Goal: Task Accomplishment & Management: Manage account settings

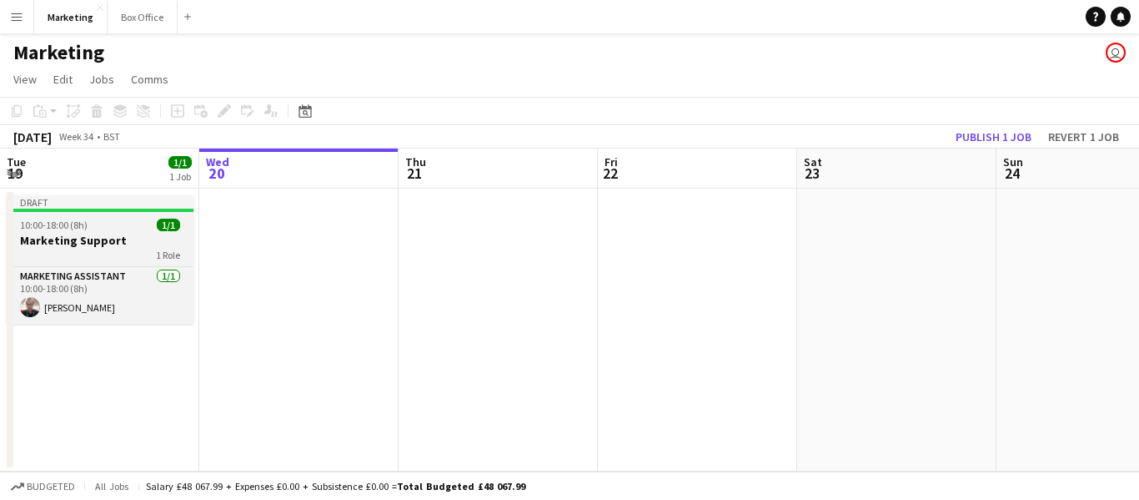
click at [72, 223] on span "10:00-18:00 (8h)" at bounding box center [54, 225] width 68 height 13
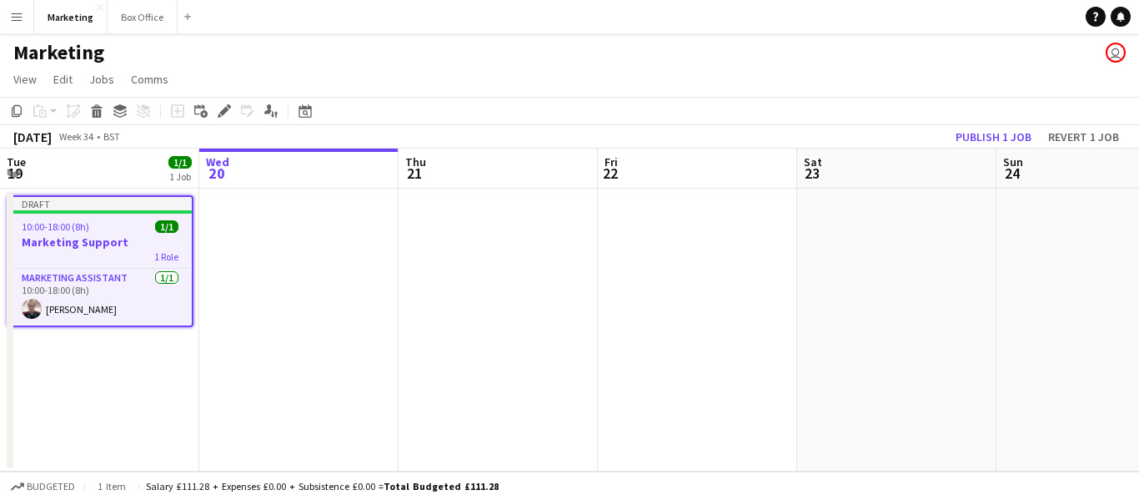
scroll to position [0, 397]
click at [274, 263] on app-date-cell at bounding box center [300, 329] width 199 height 283
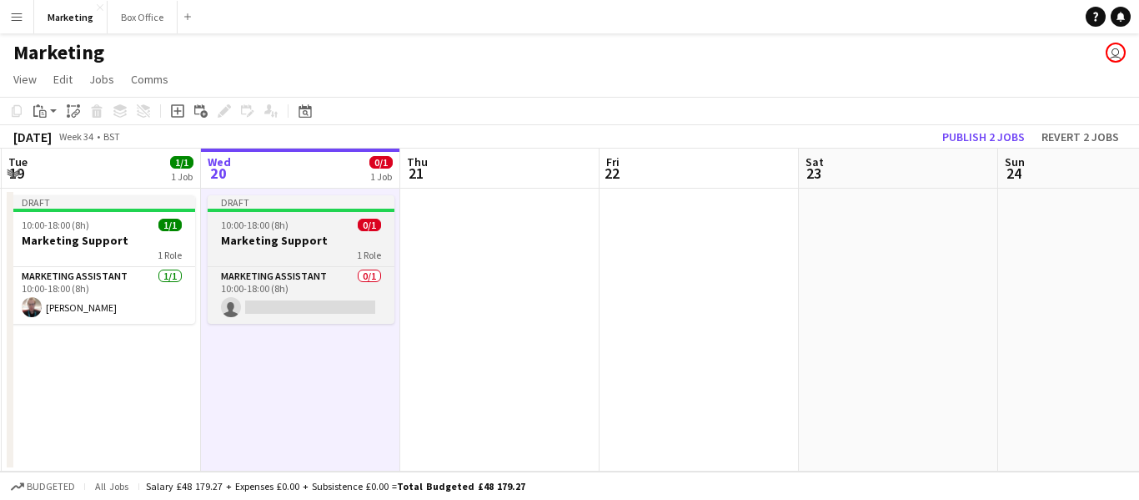
click at [259, 237] on h3 "Marketing Support" at bounding box center [301, 240] width 187 height 15
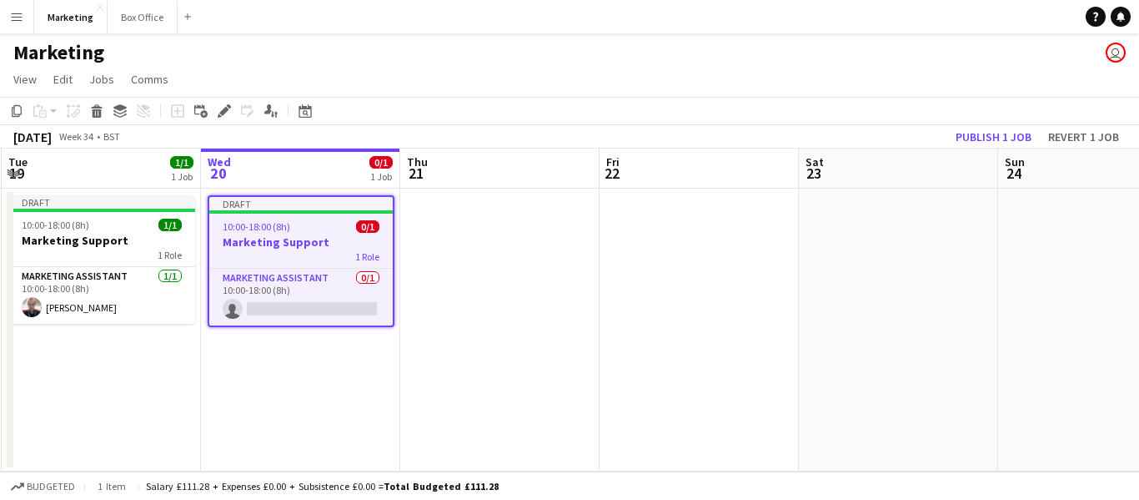
click at [259, 237] on h3 "Marketing Support" at bounding box center [300, 241] width 183 height 15
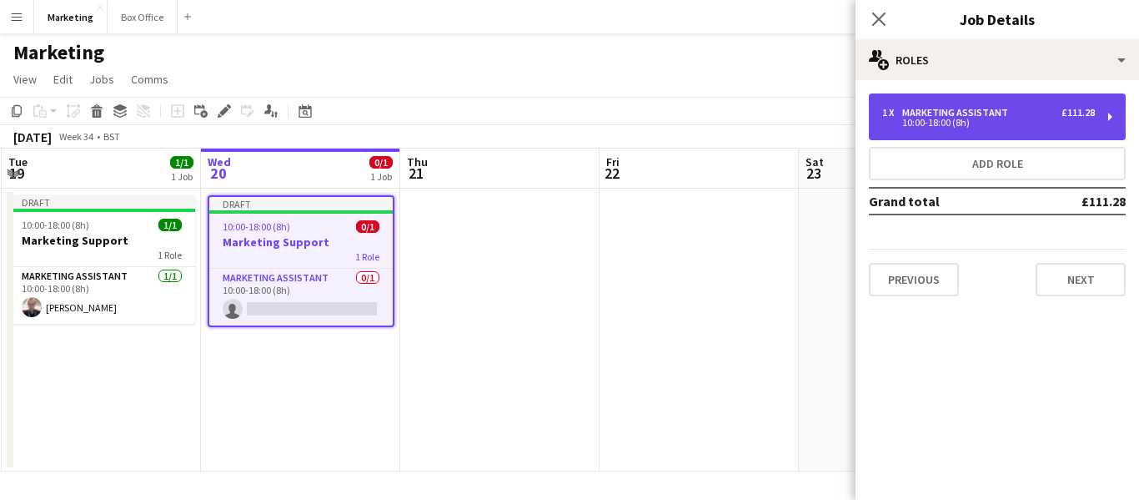
click at [978, 111] on div "Marketing Assistant" at bounding box center [958, 113] width 113 height 12
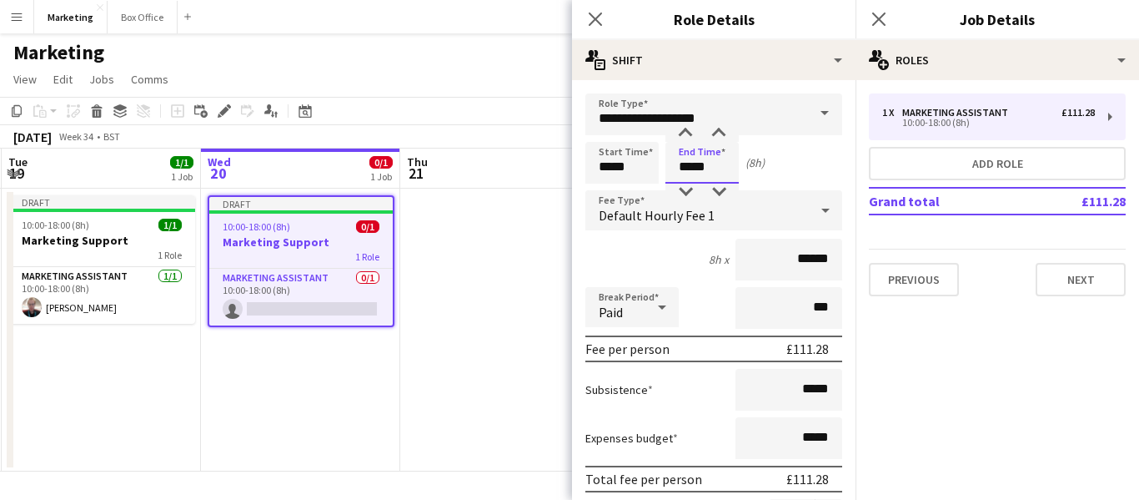
click at [692, 172] on input "*****" at bounding box center [702, 163] width 73 height 42
type input "*****"
click at [408, 439] on app-date-cell at bounding box center [499, 329] width 199 height 283
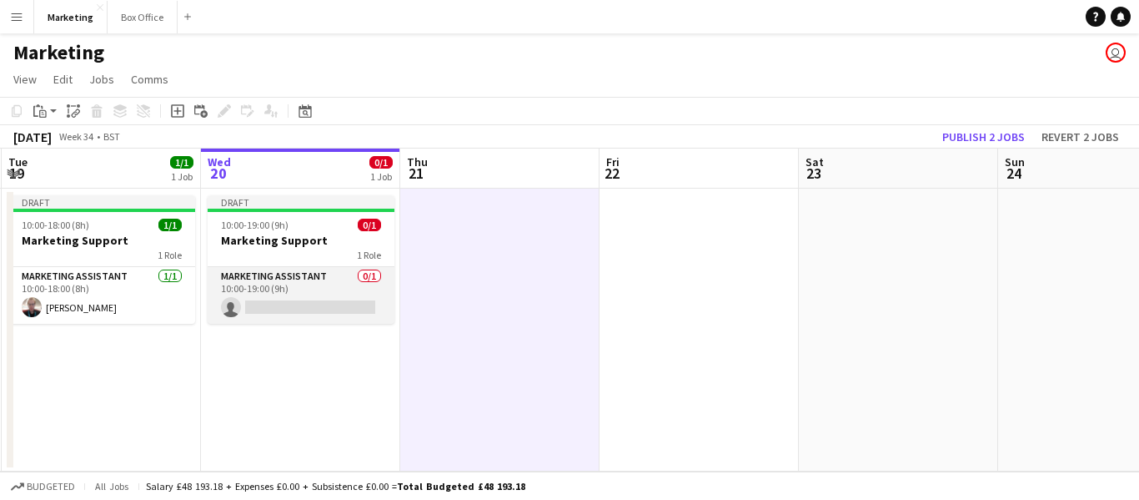
click at [299, 290] on app-card-role "Marketing Assistant 0/1 10:00-19:00 (9h) single-neutral-actions" at bounding box center [301, 295] width 187 height 57
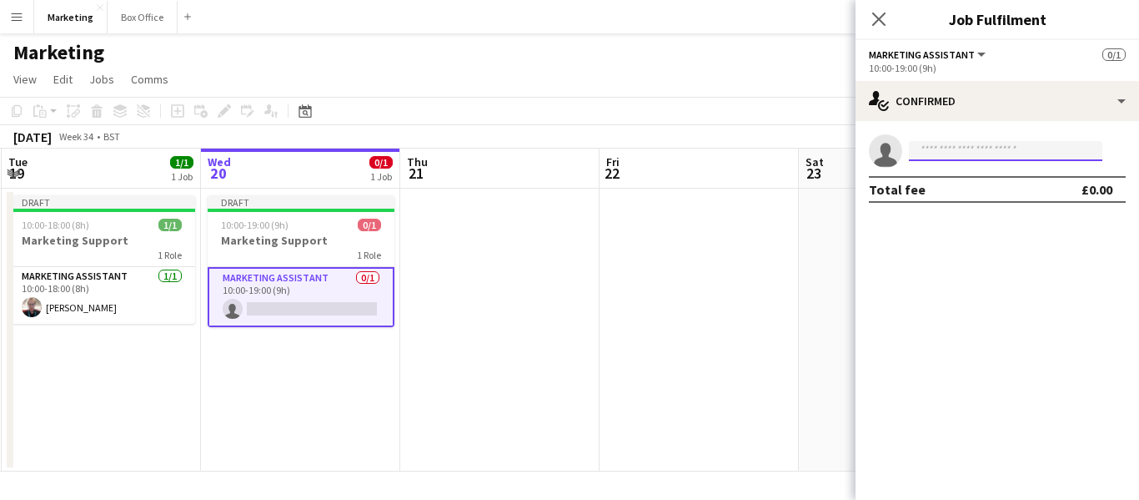
click at [952, 148] on input at bounding box center [1005, 151] width 193 height 20
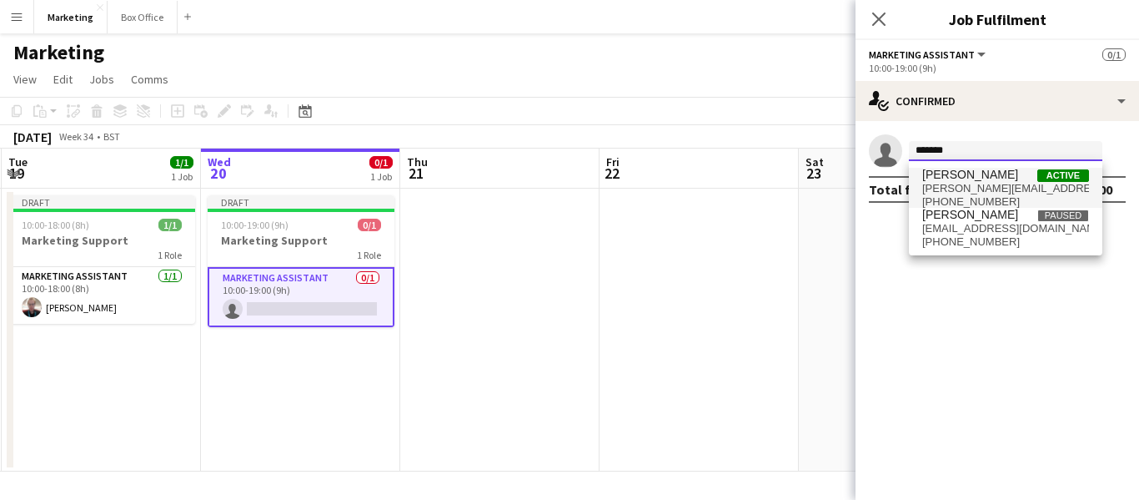
type input "*******"
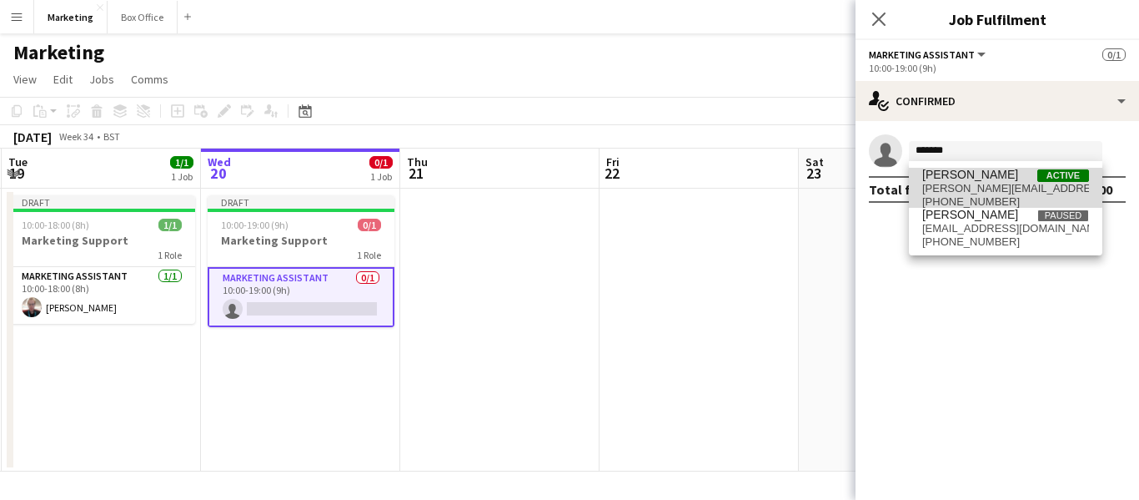
click at [963, 184] on span "[PERSON_NAME][EMAIL_ADDRESS][PERSON_NAME][DOMAIN_NAME]" at bounding box center [1005, 188] width 167 height 13
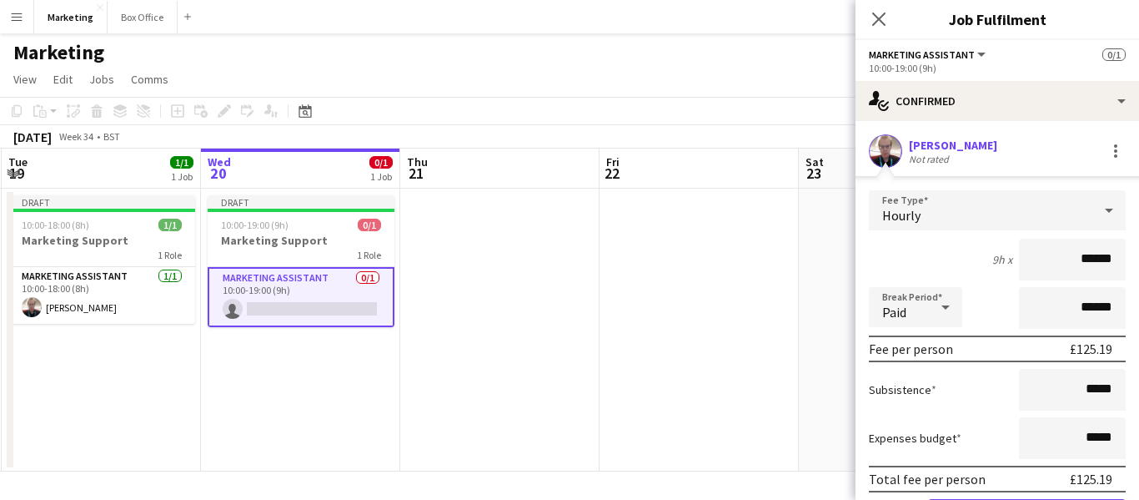
click at [635, 364] on app-date-cell at bounding box center [699, 329] width 199 height 283
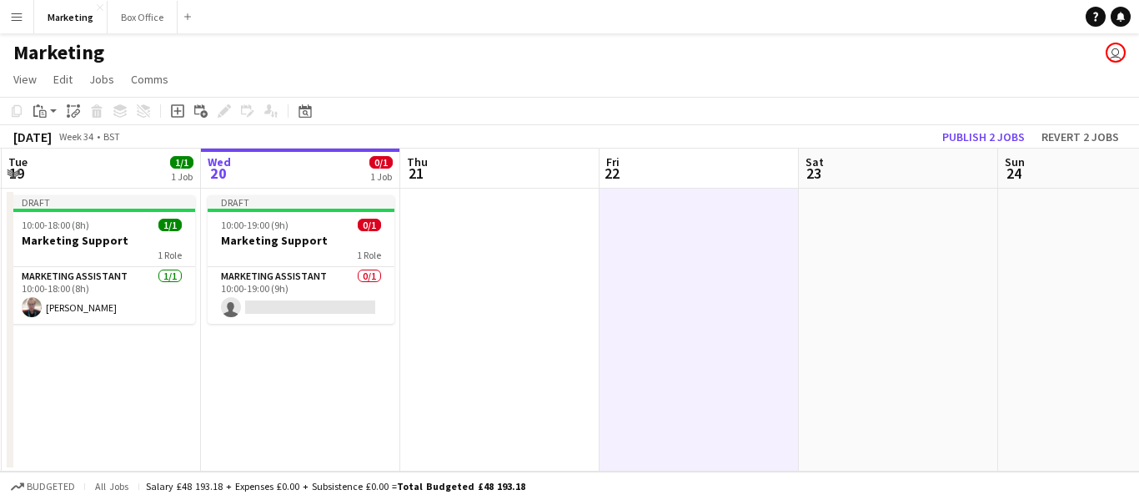
click at [299, 394] on app-date-cell "Draft 10:00-19:00 (9h) 0/1 Marketing Support 1 Role Marketing Assistant 0/1 10:…" at bounding box center [300, 329] width 199 height 283
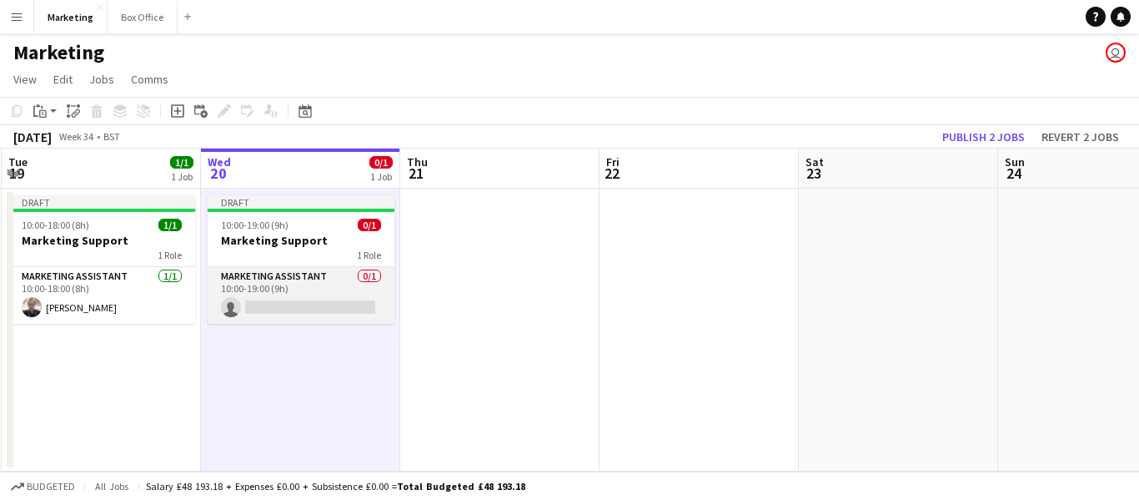
click at [274, 281] on app-card-role "Marketing Assistant 0/1 10:00-19:00 (9h) single-neutral-actions" at bounding box center [301, 295] width 187 height 57
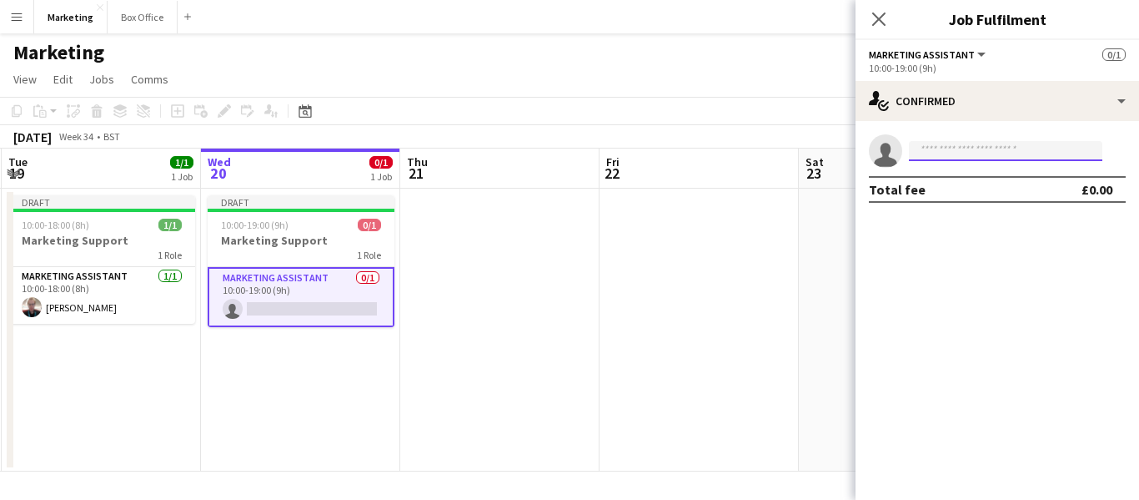
click at [952, 151] on input at bounding box center [1005, 151] width 193 height 20
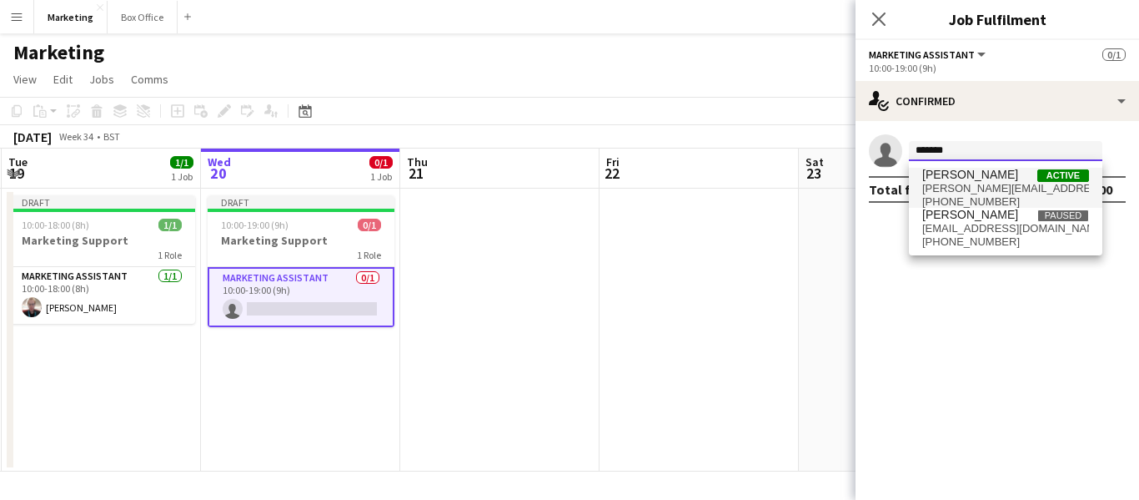
type input "*******"
click at [947, 177] on span "[PERSON_NAME]" at bounding box center [970, 175] width 96 height 14
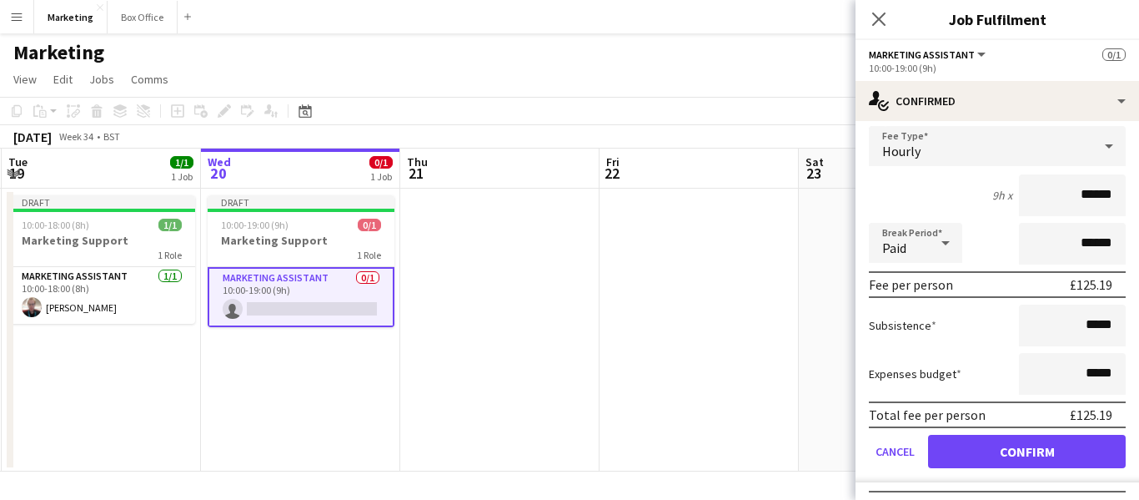
scroll to position [95, 0]
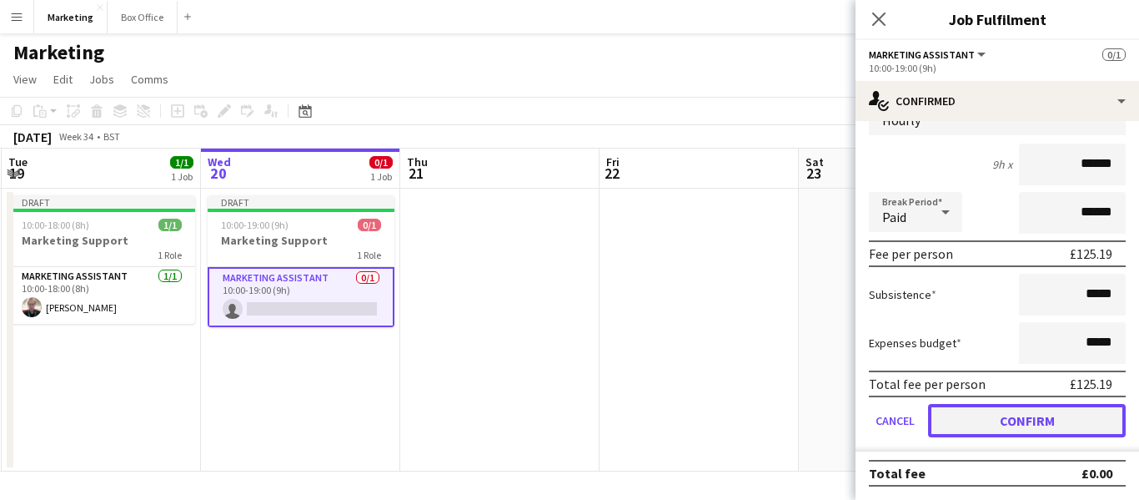
click at [1010, 415] on button "Confirm" at bounding box center [1027, 420] width 198 height 33
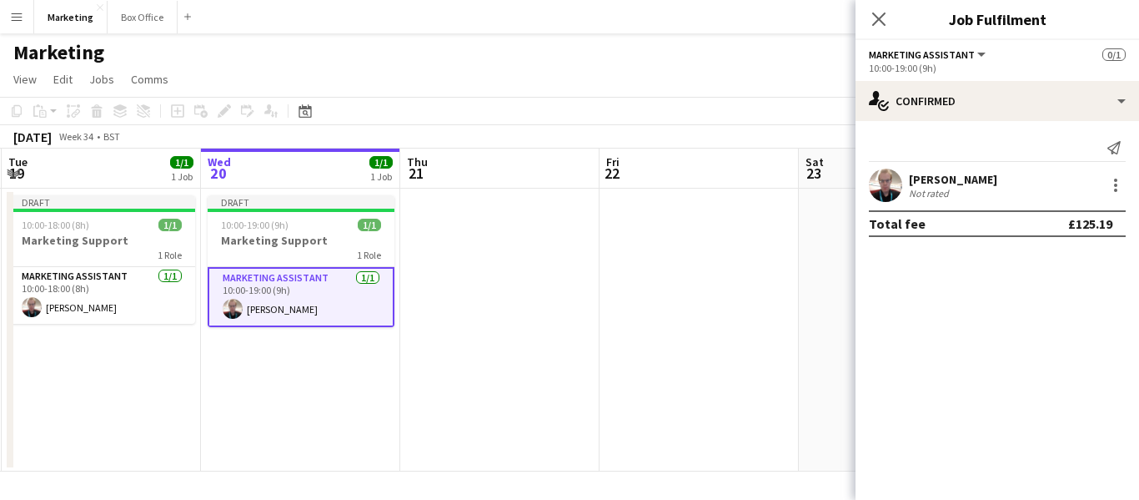
scroll to position [0, 0]
click at [343, 439] on app-date-cell "Draft 10:00-19:00 (9h) 1/1 Marketing Support 1 Role Marketing Assistant [DATE] …" at bounding box center [300, 329] width 199 height 283
